Goal: Go to known website: Access a specific website the user already knows

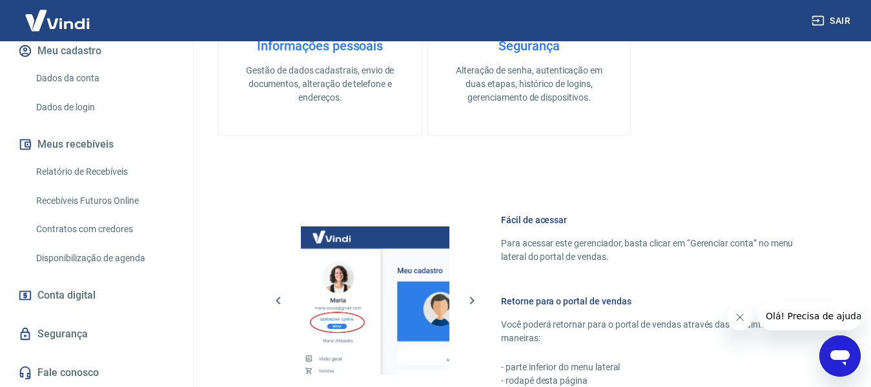
scroll to position [806, 0]
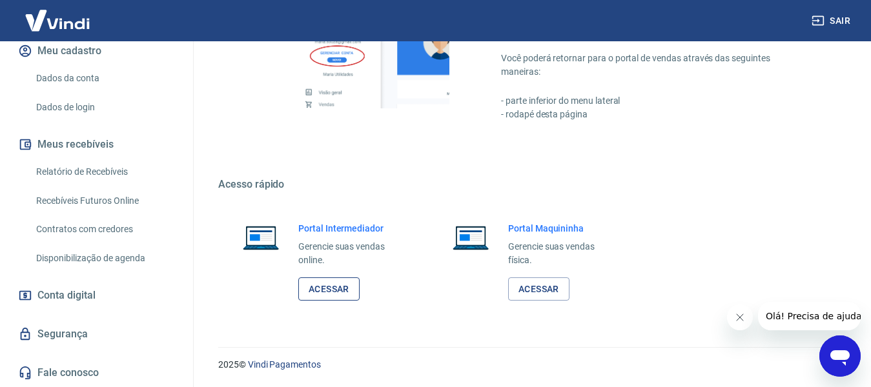
click at [334, 280] on link "Acessar" at bounding box center [328, 290] width 61 height 24
